Goal: Find specific page/section: Find specific page/section

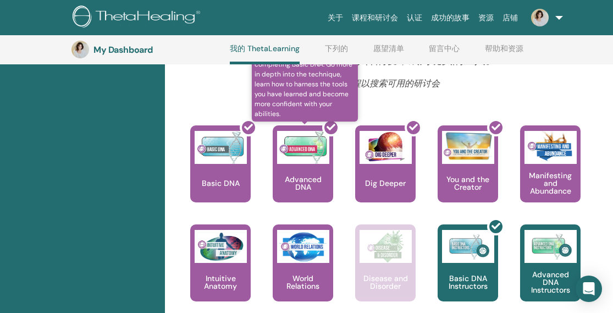
scroll to position [180, 0]
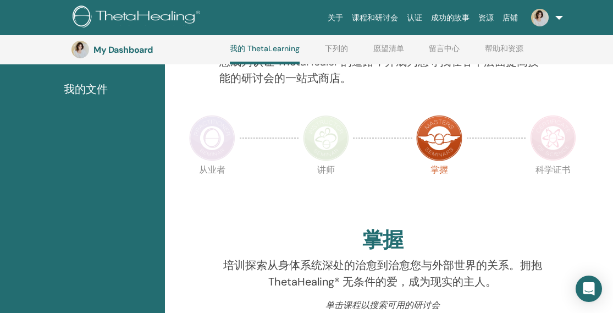
click at [333, 162] on div at bounding box center [326, 138] width 55 height 51
click at [337, 140] on img at bounding box center [326, 138] width 46 height 46
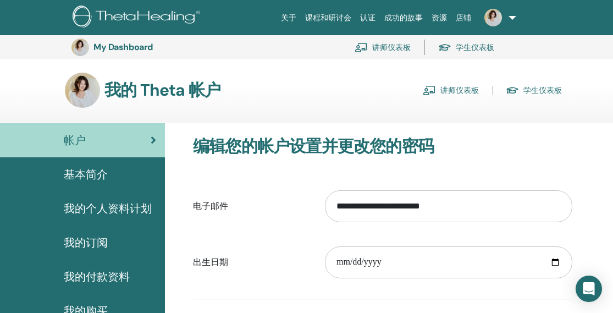
scroll to position [81, 0]
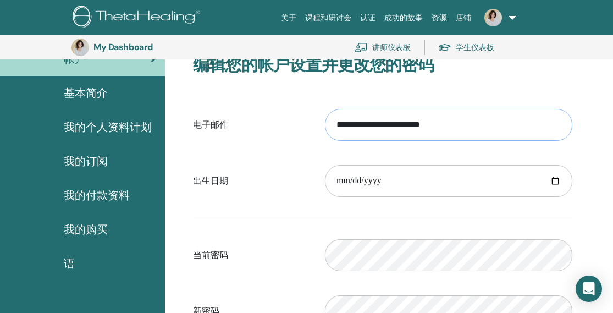
click at [410, 122] on input "**********" at bounding box center [448, 125] width 247 height 32
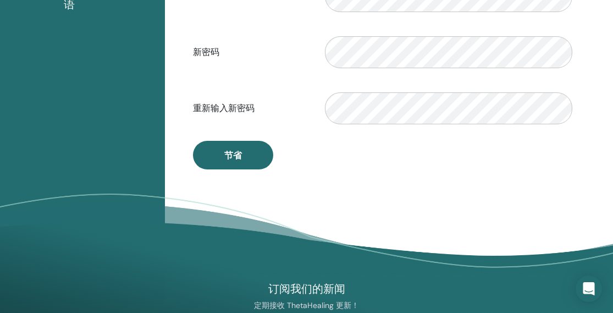
scroll to position [247, 0]
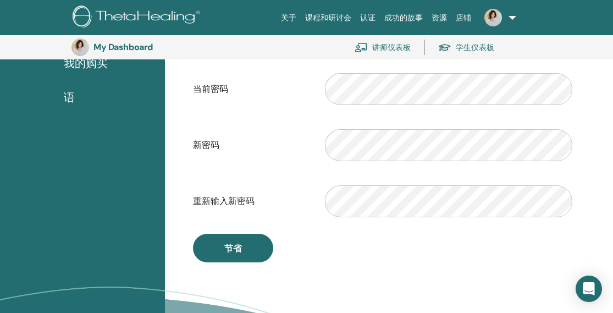
click at [72, 91] on span "语" at bounding box center [69, 97] width 11 height 16
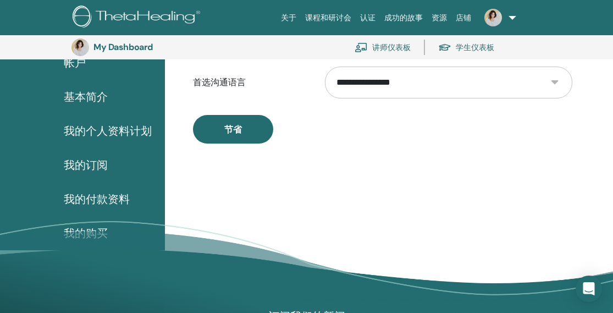
scroll to position [75, 0]
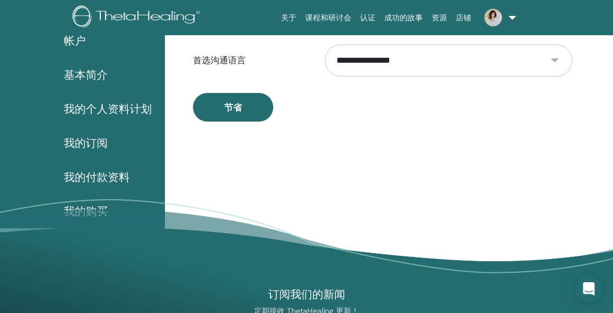
click at [462, 12] on link "店铺" at bounding box center [463, 18] width 24 height 20
